Goal: Information Seeking & Learning: Check status

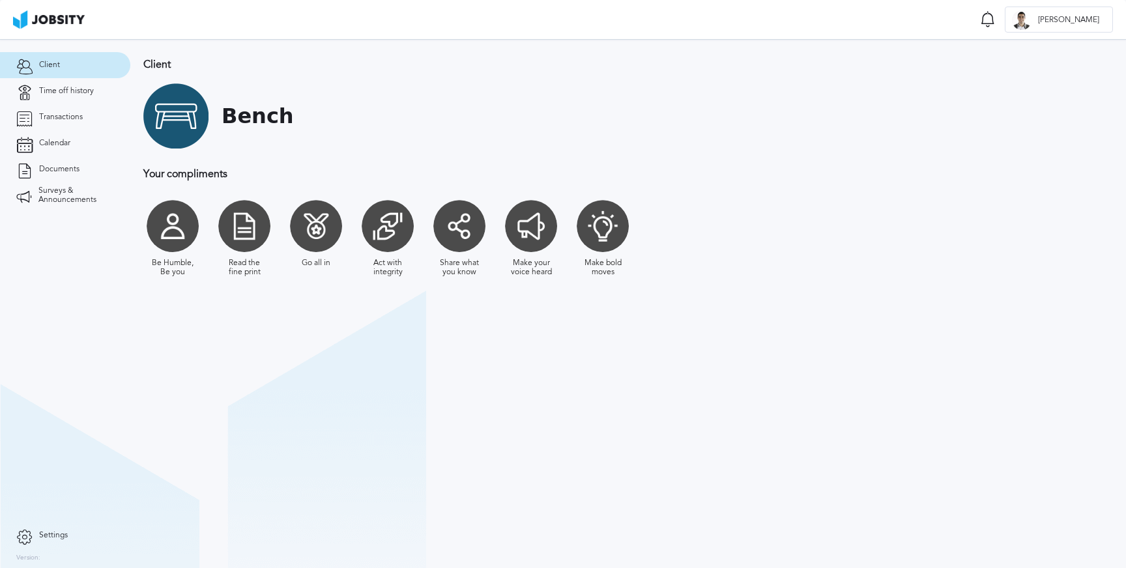
click at [177, 114] on div at bounding box center [175, 115] width 65 height 65
click at [55, 97] on link "Time off history" at bounding box center [65, 91] width 130 height 26
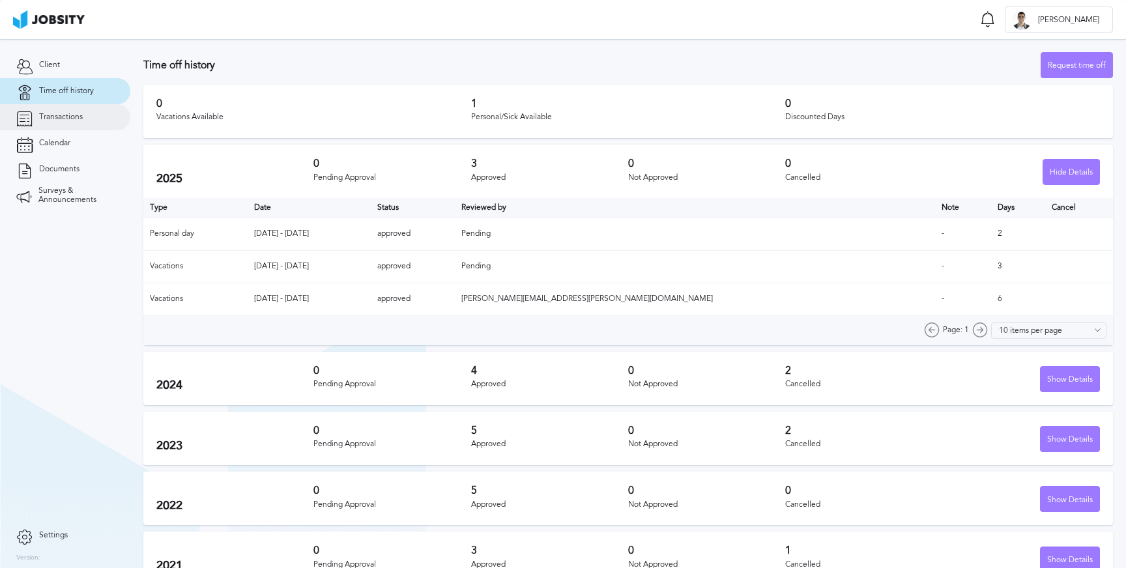
click at [58, 126] on link "Transactions" at bounding box center [65, 117] width 130 height 26
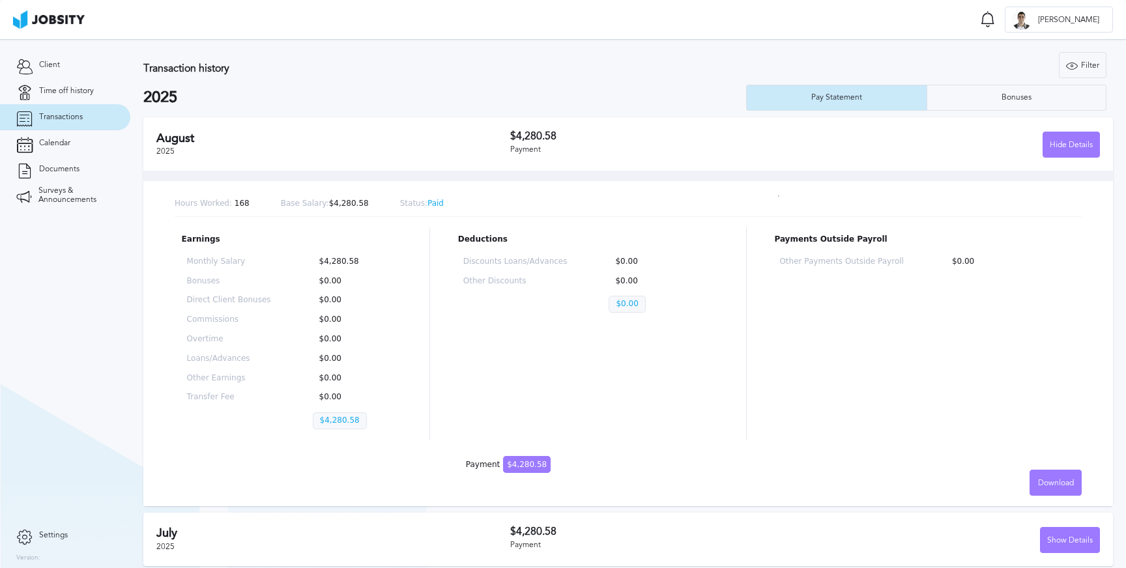
click at [476, 159] on div "[DATE] $4,280.58 Payment Hide Details" at bounding box center [627, 143] width 969 height 53
click at [580, 131] on h3 "$4,280.58" at bounding box center [657, 136] width 295 height 12
click at [1053, 153] on div "Hide Details" at bounding box center [1071, 145] width 56 height 26
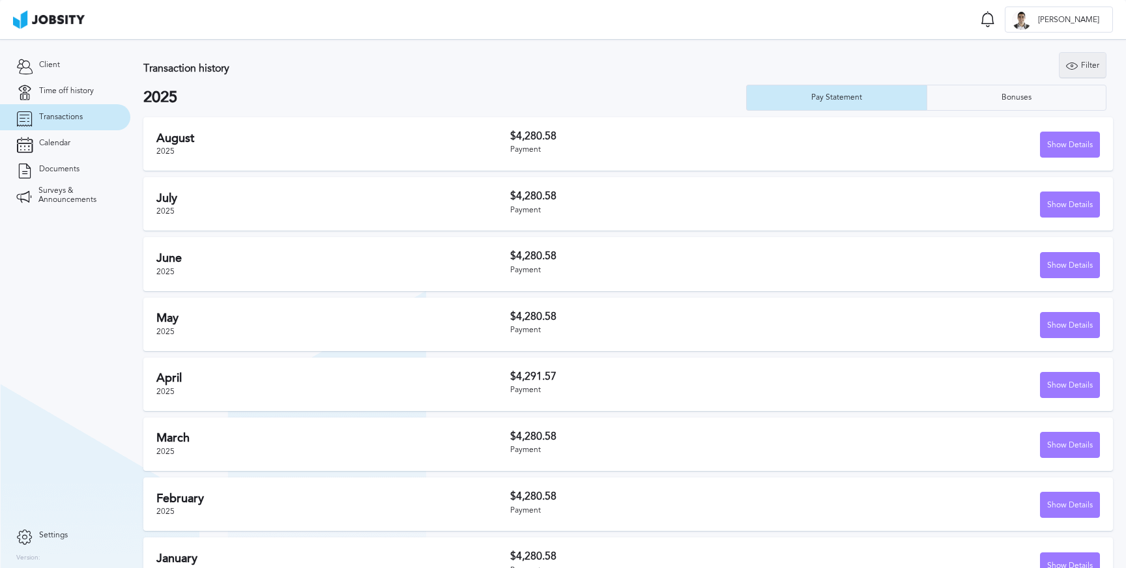
click at [1071, 66] on icon at bounding box center [1072, 66] width 12 height 12
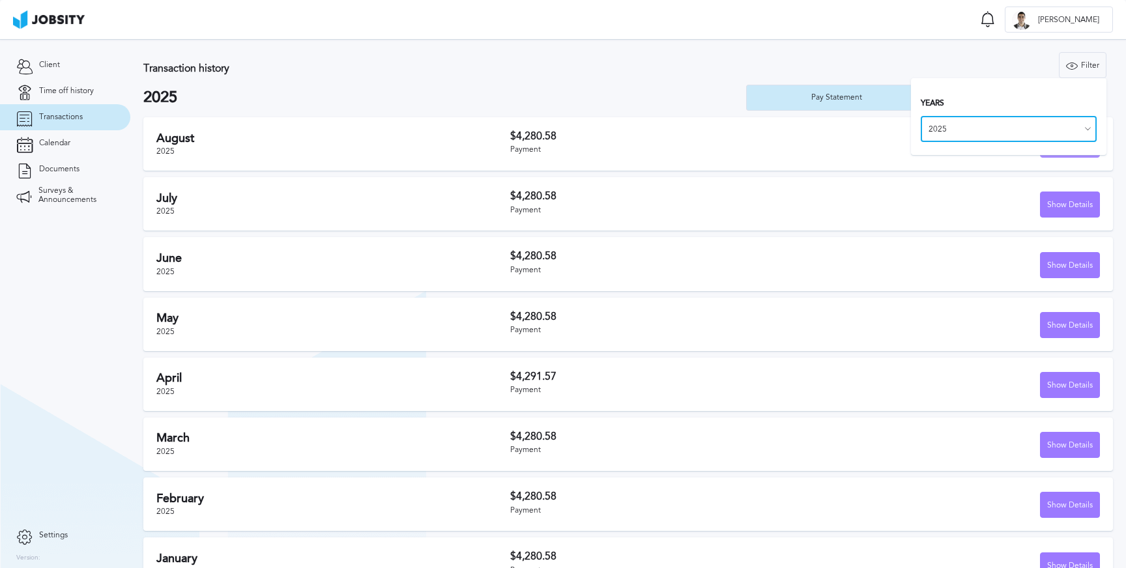
click at [1064, 126] on input "2025" at bounding box center [1008, 129] width 176 height 26
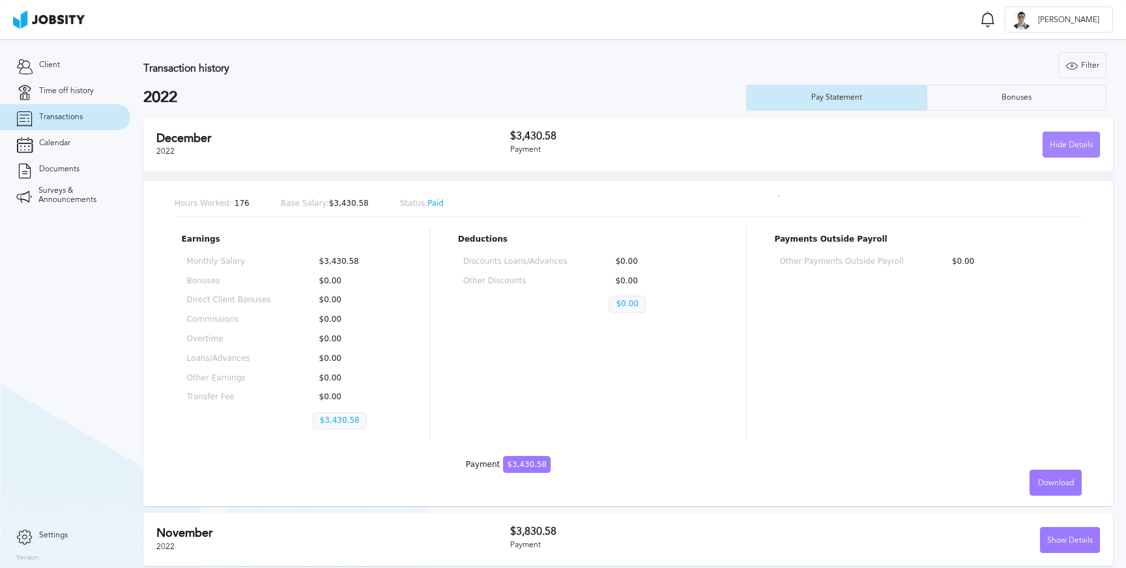
click at [1062, 145] on div "Hide Details" at bounding box center [1071, 145] width 56 height 26
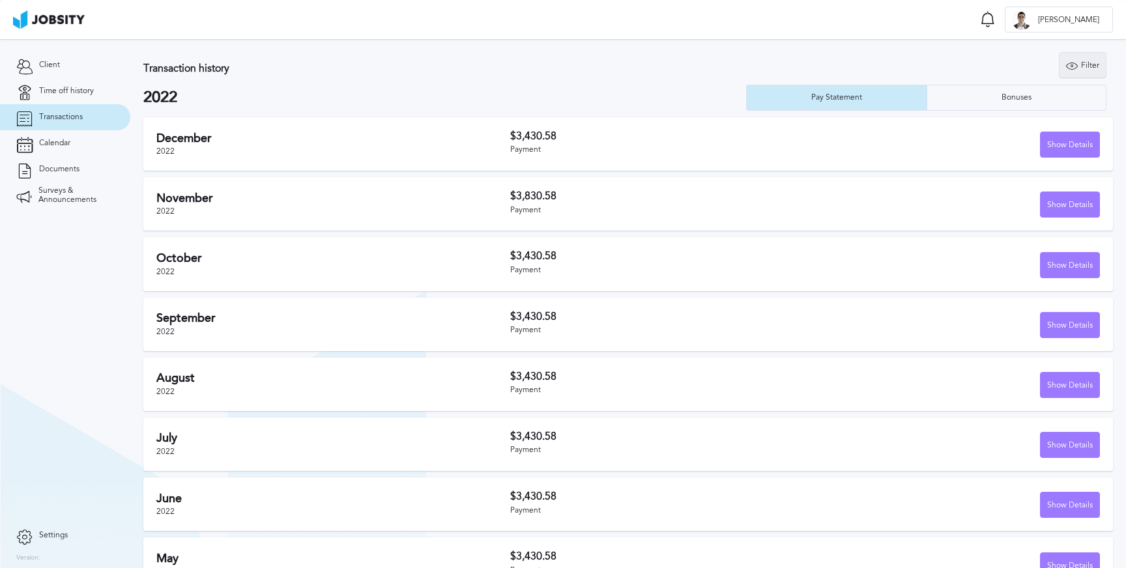
click at [1087, 59] on div "Filter" at bounding box center [1082, 66] width 46 height 26
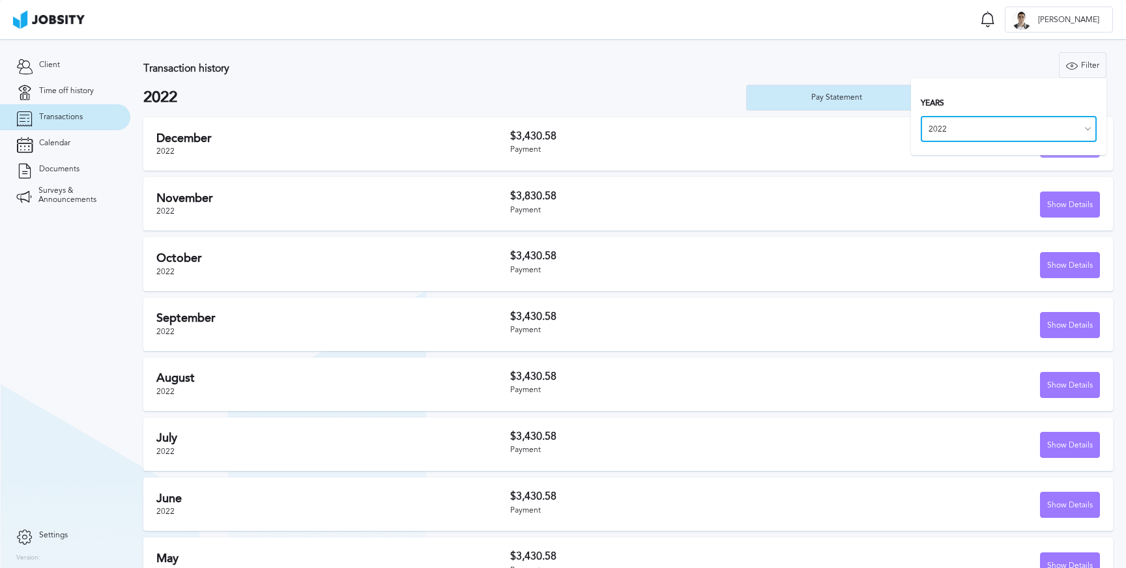
click at [978, 130] on input "2022" at bounding box center [1008, 129] width 176 height 26
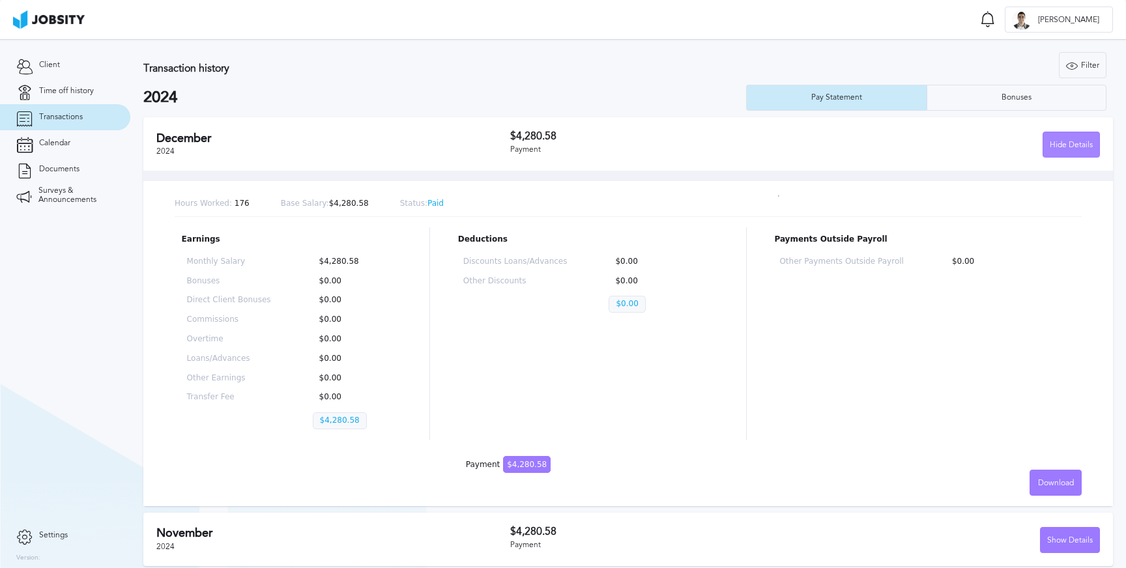
click at [1062, 140] on div "Hide Details" at bounding box center [1071, 145] width 56 height 26
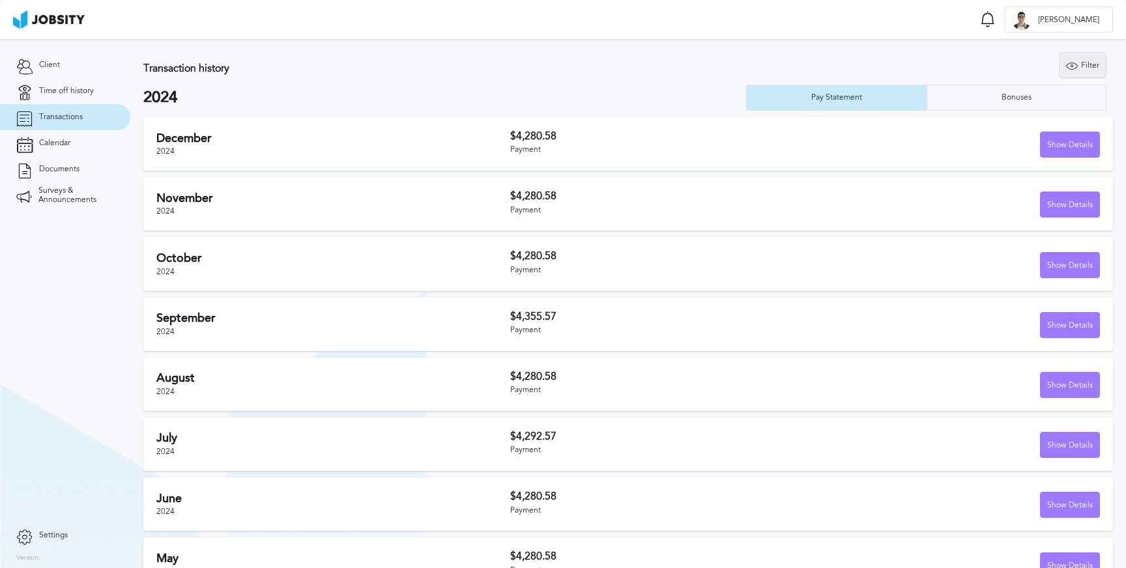
click at [1088, 63] on div "Filter" at bounding box center [1082, 66] width 46 height 26
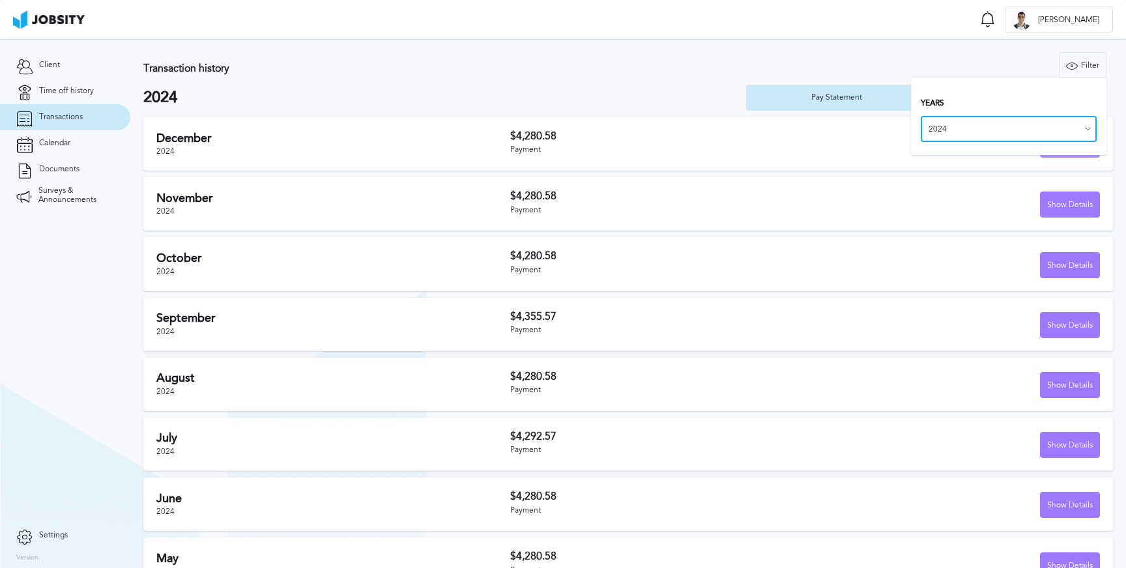
click at [936, 130] on input "2024" at bounding box center [1008, 129] width 176 height 26
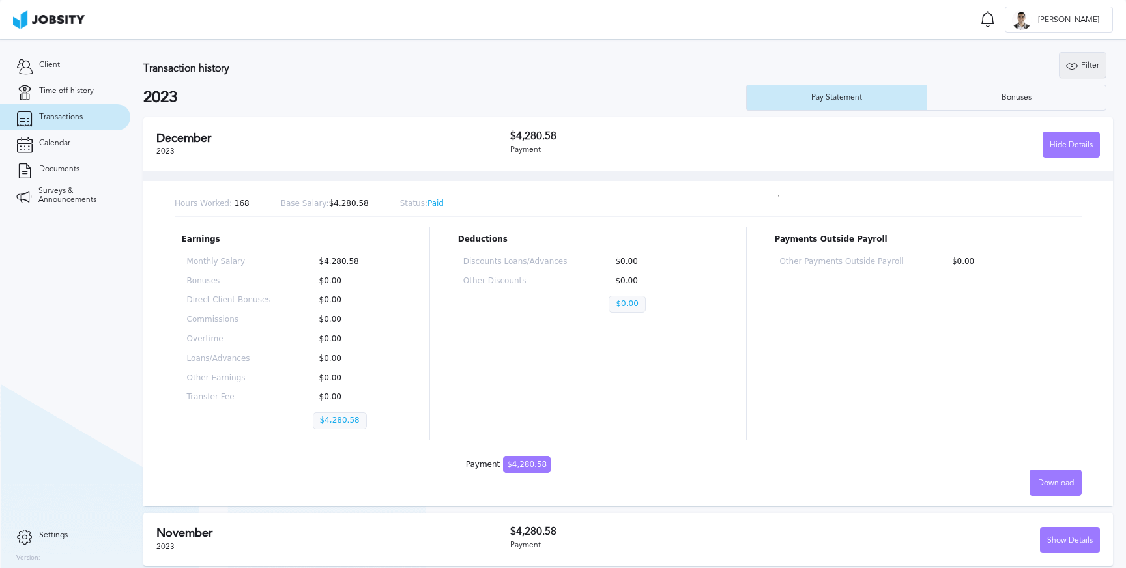
click at [1088, 66] on div "Filter" at bounding box center [1082, 66] width 46 height 26
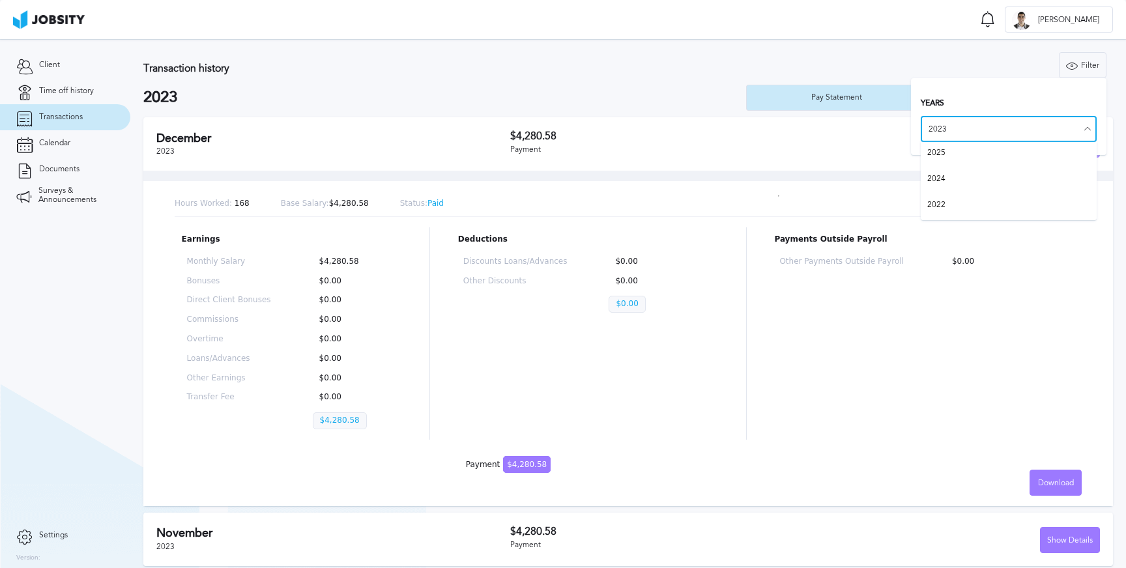
click at [968, 129] on input "2023" at bounding box center [1008, 129] width 176 height 26
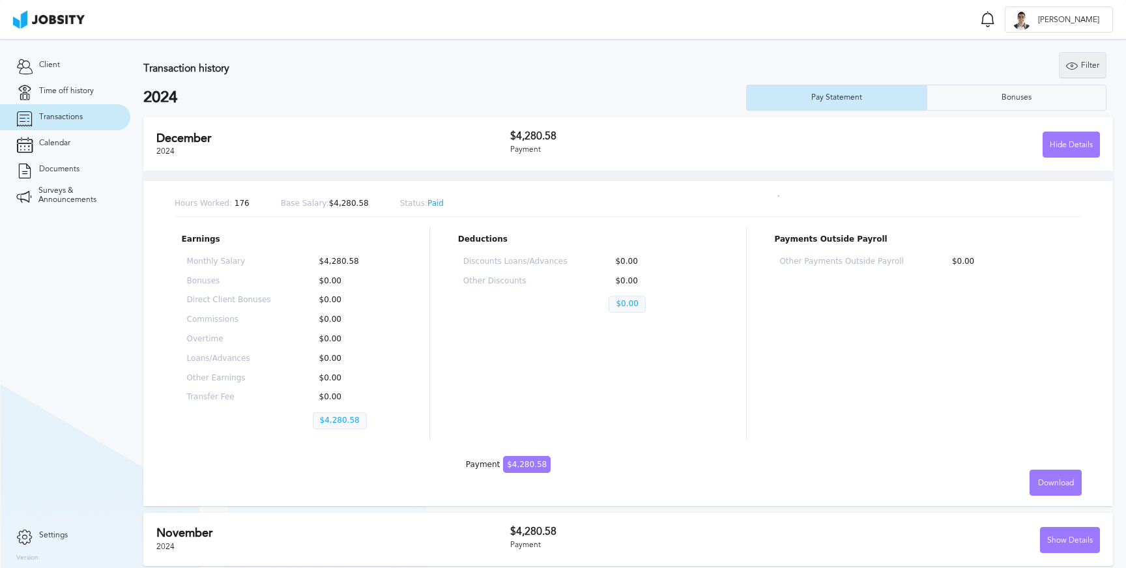
click at [1088, 74] on div "Filter" at bounding box center [1082, 66] width 46 height 26
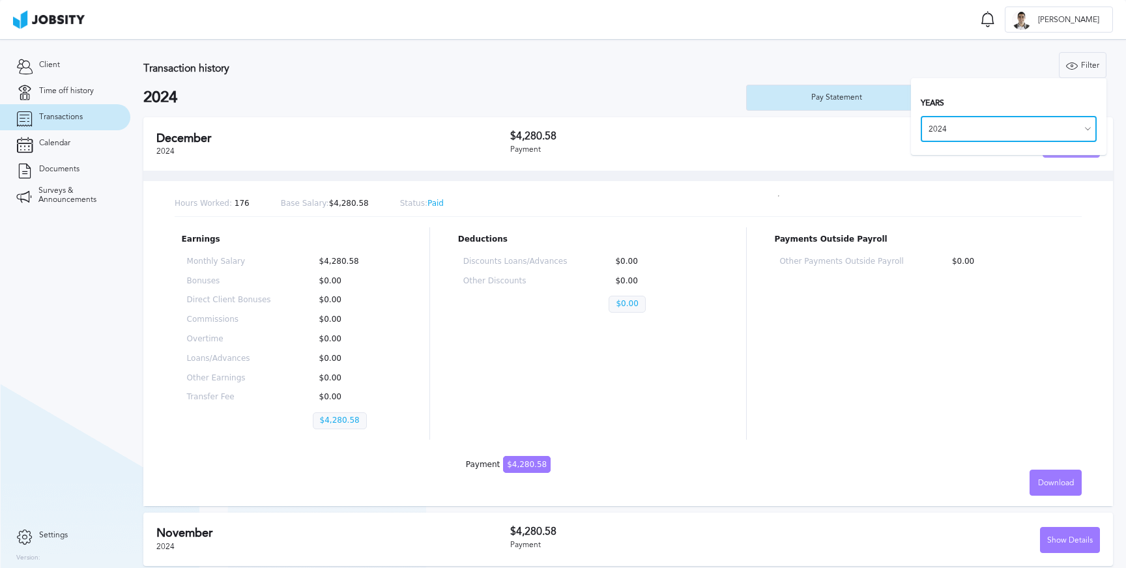
click at [952, 141] on input "2024" at bounding box center [1008, 129] width 176 height 26
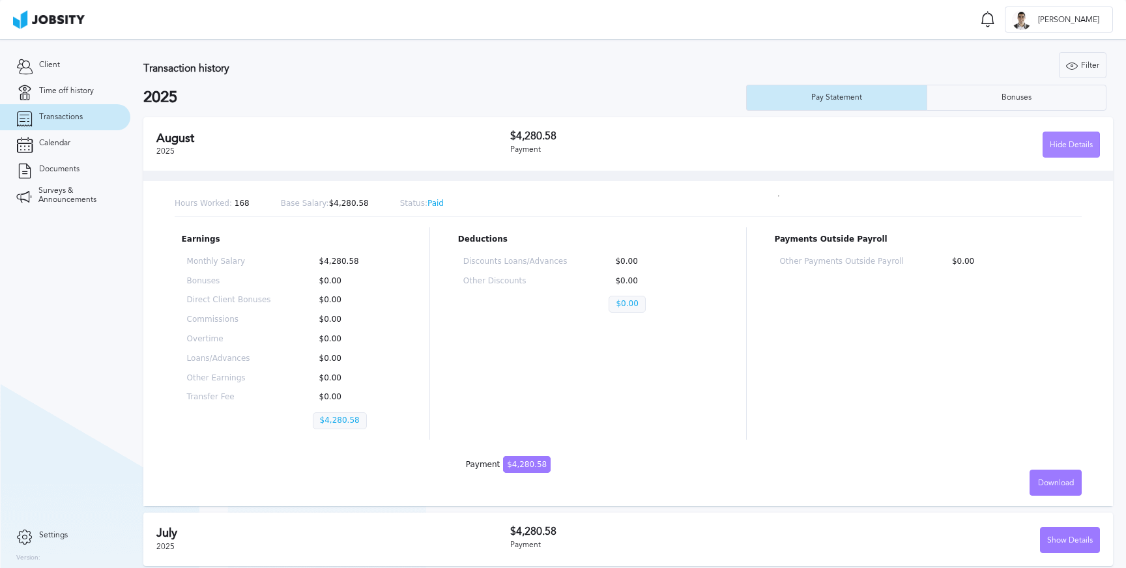
click at [1066, 152] on div "Hide Details" at bounding box center [1071, 145] width 56 height 26
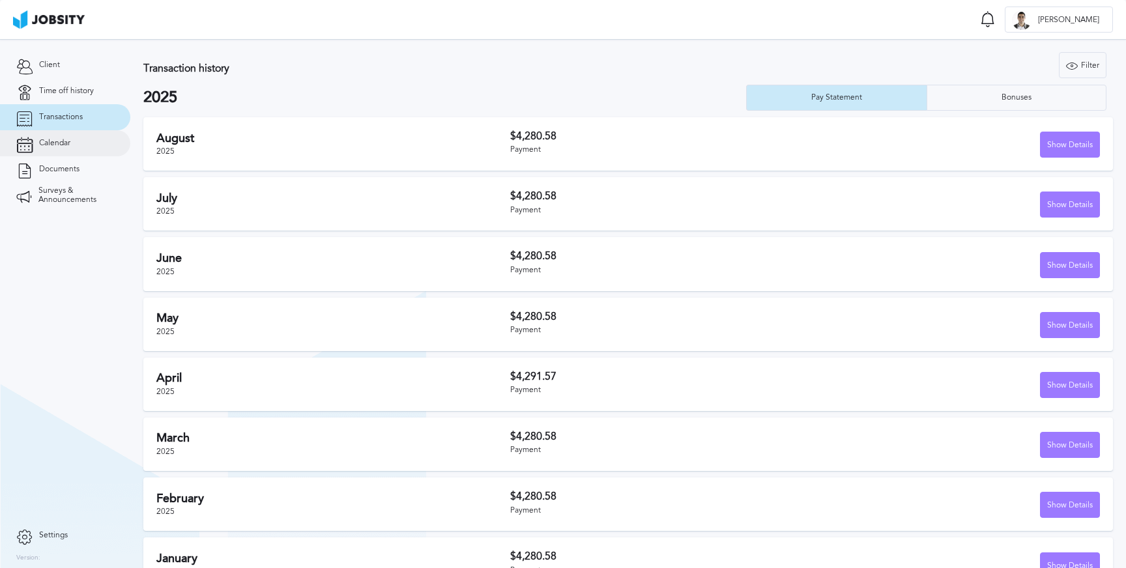
click at [74, 139] on link "Calendar" at bounding box center [65, 143] width 130 height 26
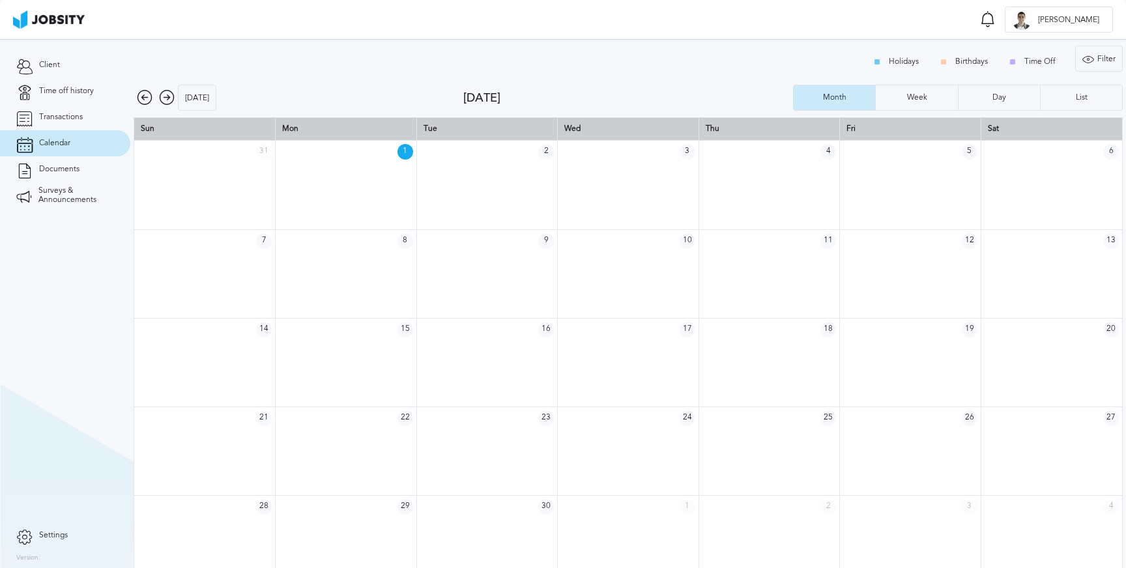
scroll to position [18, 0]
